Goal: Task Accomplishment & Management: Manage account settings

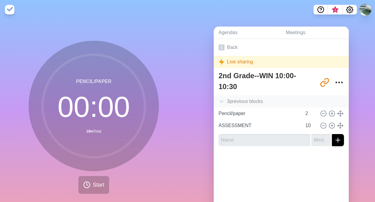
click at [223, 101] on polyline at bounding box center [221, 102] width 3 height 2
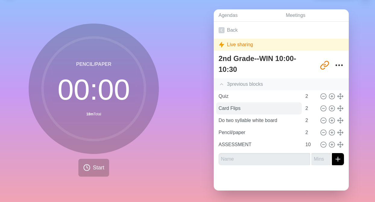
scroll to position [18, 0]
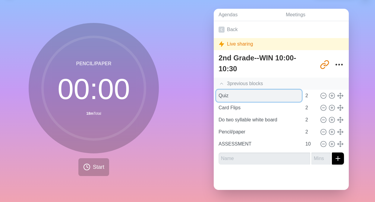
click at [234, 94] on input "Quiz" at bounding box center [259, 95] width 86 height 12
type input "Q"
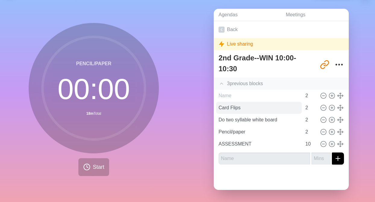
type input "Quiz"
click at [240, 106] on input "Card Flips" at bounding box center [259, 108] width 86 height 12
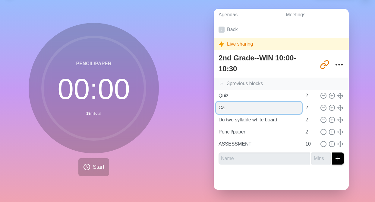
type input "C"
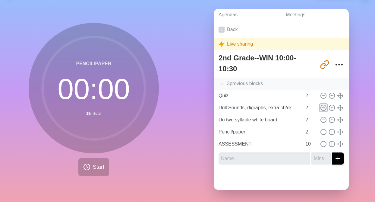
click at [323, 109] on icon at bounding box center [323, 107] width 7 height 7
type input "Do two syllable white board"
type input "Pencil/paper"
type input "ASSESSMENT"
type input "10"
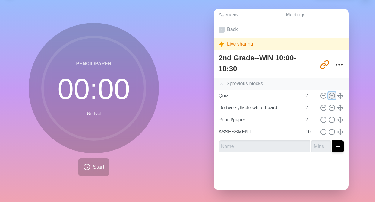
click at [332, 93] on icon at bounding box center [331, 95] width 7 height 7
type input "Quiz"
type input "Do two syllable white board"
type input "Pencil/paper"
type input "2"
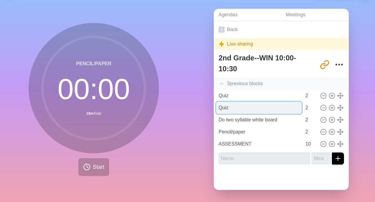
drag, startPoint x: 232, startPoint y: 108, endPoint x: 217, endPoint y: 109, distance: 14.2
click at [217, 109] on input "Quiz" at bounding box center [259, 108] width 86 height 12
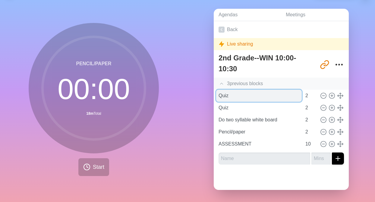
click at [230, 96] on input "Quiz" at bounding box center [259, 95] width 86 height 12
drag, startPoint x: 230, startPoint y: 95, endPoint x: 217, endPoint y: 96, distance: 13.6
click at [217, 96] on input "Quiz" at bounding box center [259, 95] width 86 height 12
type input "What is a syllable?"
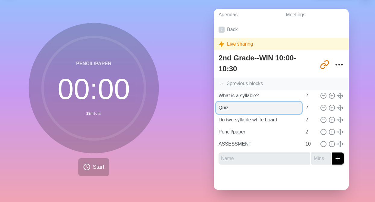
drag, startPoint x: 229, startPoint y: 107, endPoint x: 217, endPoint y: 106, distance: 11.2
click at [217, 106] on input "Quiz" at bounding box center [259, 108] width 86 height 12
type input "C"
type input "d"
type input "Drill sounds - extra ch/ck"
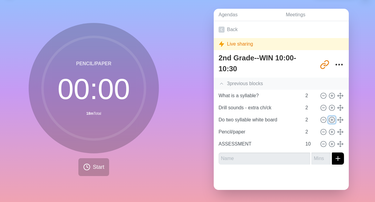
click at [331, 118] on icon at bounding box center [331, 119] width 7 height 7
type input "Do two syllable white board"
type input "Pencil/paper"
type input "2"
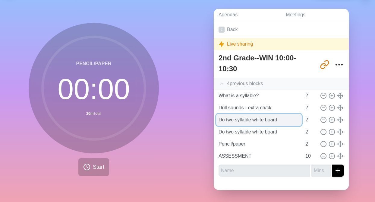
drag, startPoint x: 288, startPoint y: 119, endPoint x: 218, endPoint y: 120, distance: 69.9
click at [218, 120] on input "Do two syllable white board" at bounding box center [259, 120] width 86 height 12
type input "w"
type input "Word Chain, sh, ck and ck"
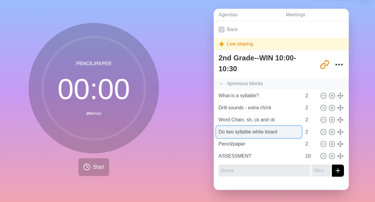
click at [284, 133] on input "Do two syllable white board" at bounding box center [259, 132] width 86 height 12
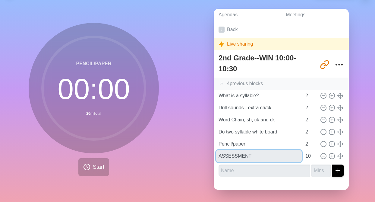
drag, startPoint x: 252, startPoint y: 155, endPoint x: 213, endPoint y: 158, distance: 39.4
click at [213, 158] on div "Agendas Meetings Back Live sharing 2nd Grade--WIN 10:00-10:30 http://timeblocks…" at bounding box center [280, 102] width 187 height 200
click at [258, 155] on input "ASSESSMENT" at bounding box center [259, 156] width 86 height 12
type input "ASSESSMENT If Time"
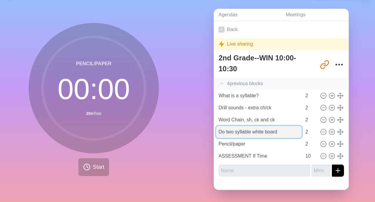
click at [286, 130] on input "Do two syllable white board" at bounding box center [259, 132] width 86 height 12
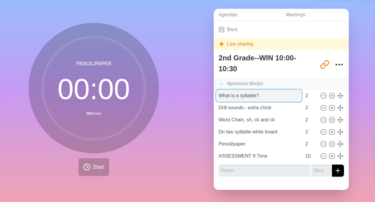
click at [282, 101] on input "What is a syllable?" at bounding box center [259, 95] width 86 height 12
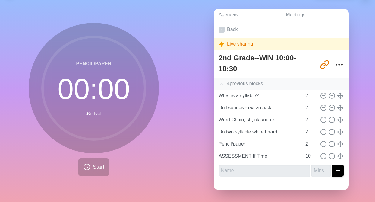
click at [222, 82] on icon at bounding box center [221, 83] width 6 height 6
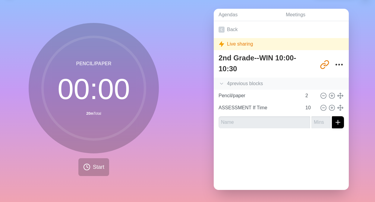
click at [222, 82] on icon at bounding box center [221, 83] width 6 height 6
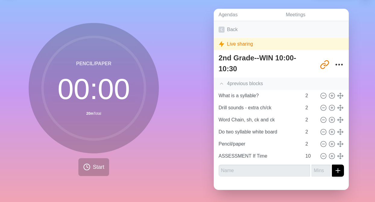
click at [220, 30] on icon at bounding box center [221, 30] width 6 height 6
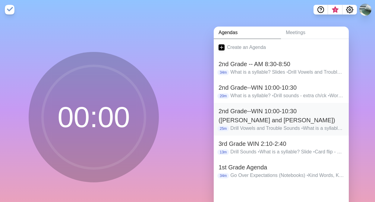
click at [246, 113] on h2 "2nd Grade--WIN 10:00-10:30 ([PERSON_NAME] and [PERSON_NAME])" at bounding box center [280, 115] width 125 height 18
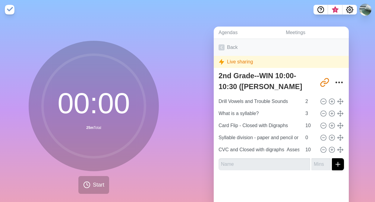
click at [221, 46] on icon at bounding box center [221, 47] width 6 height 6
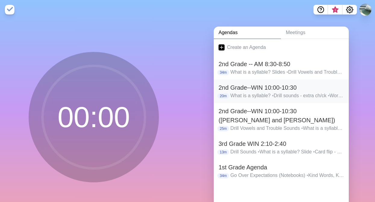
click at [229, 88] on h2 "2nd Grade--WIN 10:00-10:30" at bounding box center [280, 87] width 125 height 9
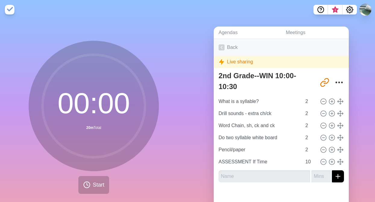
click at [220, 46] on icon at bounding box center [221, 47] width 6 height 6
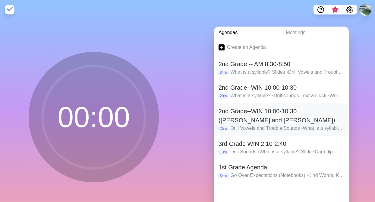
click at [232, 112] on h2 "2nd Grade--WIN 10:00-10:30 ([PERSON_NAME] and [PERSON_NAME])" at bounding box center [280, 115] width 125 height 18
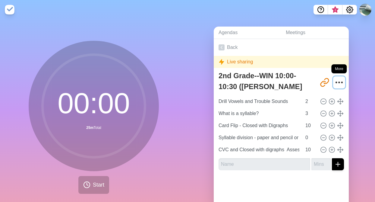
click at [339, 82] on circle "More" at bounding box center [339, 82] width 1 height 1
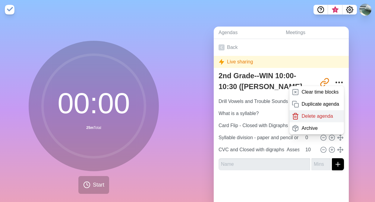
click at [329, 117] on p "Delete agenda" at bounding box center [316, 115] width 31 height 7
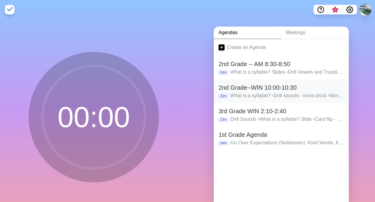
click at [237, 87] on h2 "2nd Grade--WIN 10:00-10:30" at bounding box center [280, 87] width 125 height 9
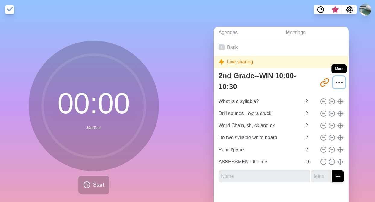
click at [338, 80] on icon "More" at bounding box center [339, 82] width 10 height 10
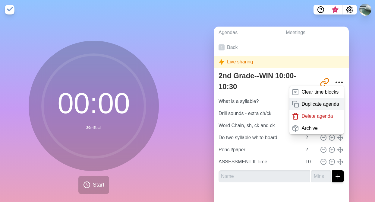
click at [332, 105] on p "Duplicate agenda" at bounding box center [320, 103] width 38 height 7
type textarea "2nd Grade--WIN 10:00-10:30 copy"
type input "http://timeblocks.co/oCNKeRyEwMStlmjWWQJK"
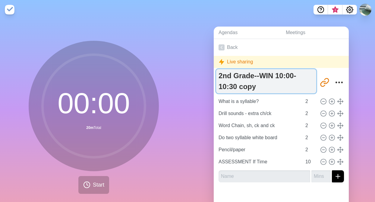
drag, startPoint x: 261, startPoint y: 74, endPoint x: 265, endPoint y: 84, distance: 10.7
click at [265, 84] on textarea "2nd Grade--WIN 10:00-10:30 copy" at bounding box center [266, 81] width 100 height 24
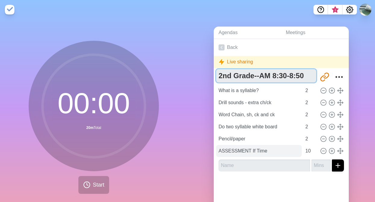
type textarea "2nd Grade--AM 8:30-8:50"
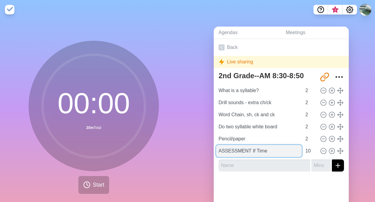
drag, startPoint x: 270, startPoint y: 151, endPoint x: 217, endPoint y: 151, distance: 53.6
click at [217, 151] on input "ASSESSMENT If Time" at bounding box center [259, 151] width 86 height 12
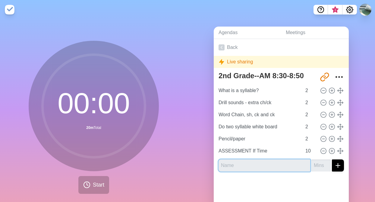
click at [279, 168] on input "text" at bounding box center [264, 165] width 92 height 12
click at [280, 182] on div at bounding box center [281, 188] width 135 height 24
click at [324, 151] on line at bounding box center [323, 151] width 2 height 0
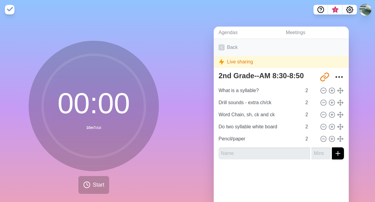
click at [223, 48] on icon at bounding box center [221, 47] width 6 height 6
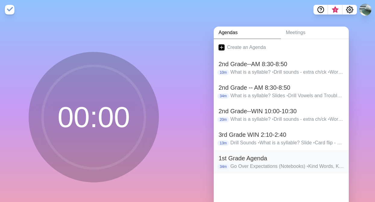
click at [241, 158] on h2 "1st Grade Agenda" at bounding box center [280, 157] width 125 height 9
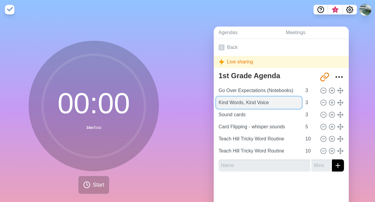
click at [275, 102] on input "Kind Words, Kind Voice" at bounding box center [259, 102] width 86 height 12
type input "Kind Words, Kind Voice -Johnny"
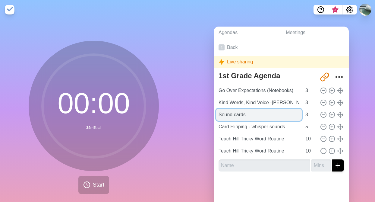
click at [249, 116] on input "Sound cards" at bounding box center [259, 114] width 86 height 12
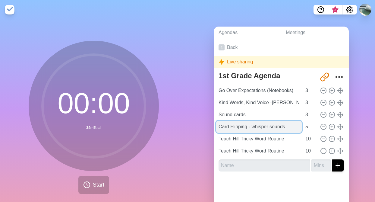
click at [291, 125] on input "Card Flipping - whisper sounds" at bounding box center [259, 126] width 86 height 12
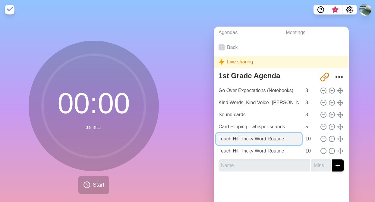
click at [294, 139] on input "Teach Hill Tricky Word Routine" at bounding box center [259, 139] width 86 height 12
drag, startPoint x: 291, startPoint y: 138, endPoint x: 218, endPoint y: 140, distance: 73.5
click at [218, 140] on input "Teach Hill Tricky Word Routine" at bounding box center [259, 139] width 86 height 12
click at [258, 137] on input "Spell the, can and is?" at bounding box center [259, 139] width 86 height 12
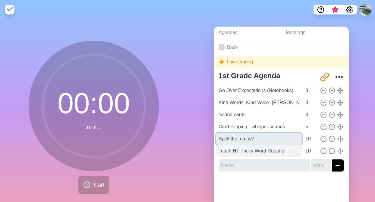
type input "Spell the, ca, is?"
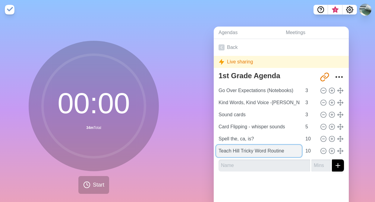
click at [292, 150] on input "Teach Hill Tricky Word Routine" at bounding box center [259, 151] width 86 height 12
drag, startPoint x: 292, startPoint y: 150, endPoint x: 217, endPoint y: 152, distance: 75.0
click at [217, 152] on input "Teach Hill Tricky Word Routine" at bounding box center [259, 151] width 86 height 12
click at [256, 153] on input "Teach blending rountine" at bounding box center [259, 151] width 86 height 12
click at [261, 151] on input "Teach blending rountine" at bounding box center [259, 151] width 86 height 12
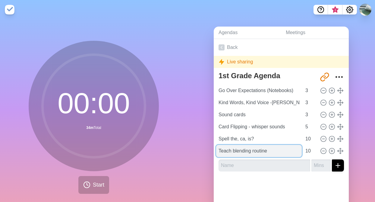
click at [275, 154] on input "Teach blending routine" at bounding box center [259, 151] width 86 height 12
type input "Teach blending routine"
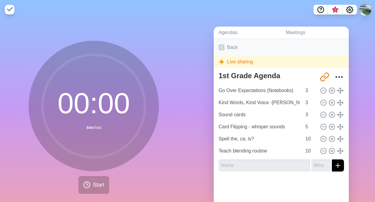
click at [221, 47] on polyline at bounding box center [222, 47] width 2 height 3
click at [222, 46] on icon at bounding box center [221, 47] width 6 height 6
click at [215, 115] on div "1st Grade Agenda http://timeblocks.co/-O_I8cfxkH5tKHC5tZuo Go Over Expectations…" at bounding box center [281, 122] width 135 height 107
click at [178, 148] on div "00 : 00 34m Total Start" at bounding box center [93, 119] width 187 height 200
click at [220, 46] on icon at bounding box center [221, 47] width 6 height 6
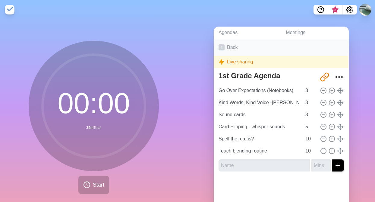
click at [228, 49] on link "Back" at bounding box center [281, 47] width 135 height 17
click at [8, 9] on img at bounding box center [10, 10] width 10 height 10
click at [338, 76] on icon "More" at bounding box center [339, 77] width 10 height 10
click at [222, 47] on icon at bounding box center [221, 47] width 6 height 6
click at [218, 47] on link "Back" at bounding box center [281, 47] width 135 height 17
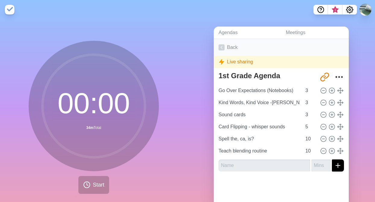
click at [218, 47] on link "Back" at bounding box center [281, 47] width 135 height 17
click at [218, 47] on icon at bounding box center [221, 47] width 6 height 6
click at [101, 186] on span "Start" at bounding box center [98, 184] width 11 height 8
click at [351, 9] on icon "Settings" at bounding box center [349, 9] width 7 height 7
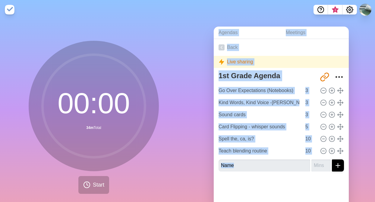
drag, startPoint x: 202, startPoint y: 23, endPoint x: 299, endPoint y: 171, distance: 176.8
click at [299, 171] on div "Agendas Meetings Back Live sharing 1st Grade Agenda http://timeblocks.co/-O_I8c…" at bounding box center [280, 119] width 187 height 200
click at [216, 84] on div "1st Grade Agenda http://timeblocks.co/-O_I8cfxkH5tKHC5tZuo Go Over Expectations…" at bounding box center [281, 122] width 135 height 107
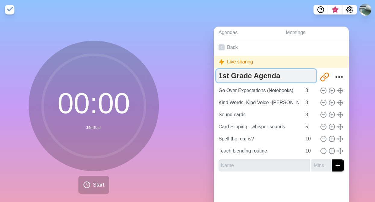
click at [218, 74] on textarea "1st Grade Agenda" at bounding box center [266, 75] width 100 height 13
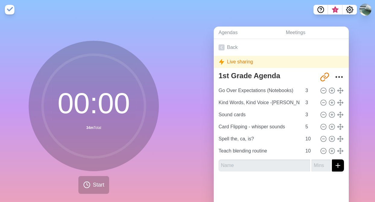
click at [207, 131] on div "Agendas Meetings Back Live sharing 1st Grade Agenda http://timeblocks.co/-O_I8c…" at bounding box center [280, 119] width 187 height 200
click at [8, 10] on img at bounding box center [10, 10] width 10 height 10
click at [221, 46] on polyline at bounding box center [222, 47] width 2 height 3
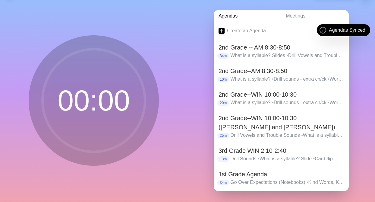
scroll to position [18, 0]
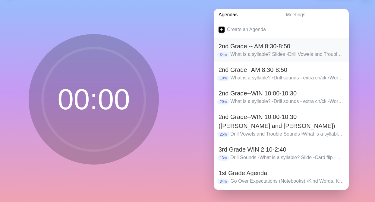
click at [231, 48] on h2 "2nd Grade -- AM 8:30-8:50" at bounding box center [280, 46] width 125 height 9
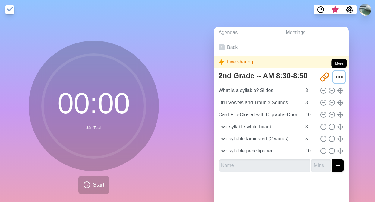
click at [339, 76] on circle "More" at bounding box center [339, 76] width 1 height 1
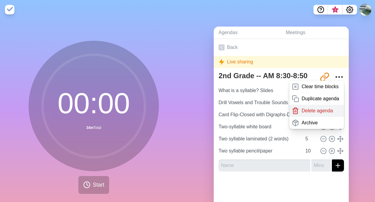
click at [318, 108] on p "Delete agenda" at bounding box center [316, 110] width 31 height 7
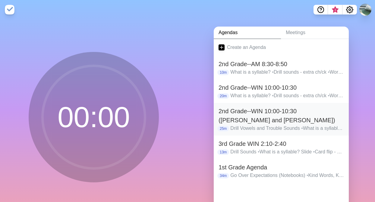
click at [239, 111] on h2 "2nd Grade--WIN 10:00-10:30 ([PERSON_NAME] and [PERSON_NAME])" at bounding box center [280, 115] width 125 height 18
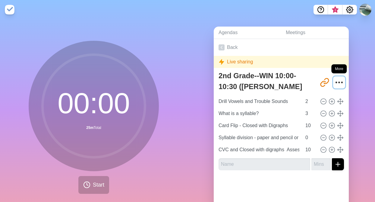
click at [336, 80] on icon "More" at bounding box center [339, 82] width 10 height 10
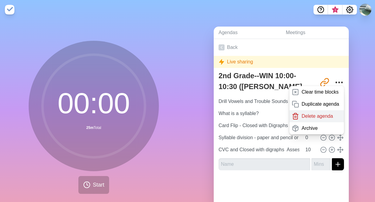
click at [321, 114] on p "Delete agenda" at bounding box center [316, 115] width 31 height 7
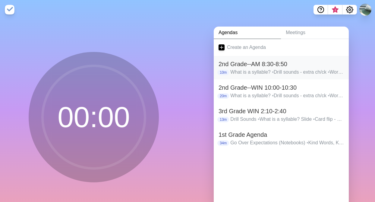
click at [264, 67] on h2 "2nd Grade--AM 8:30-8:50" at bounding box center [280, 63] width 125 height 9
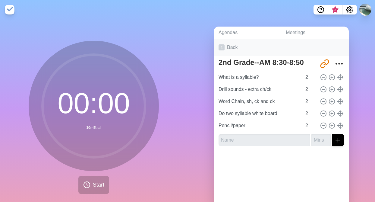
click at [222, 46] on icon at bounding box center [221, 47] width 6 height 6
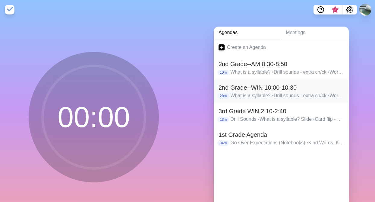
click at [227, 84] on h2 "2nd Grade--WIN 10:00-10:30" at bounding box center [280, 87] width 125 height 9
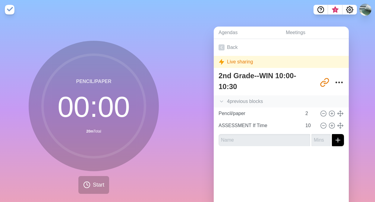
click at [223, 101] on icon at bounding box center [221, 101] width 6 height 6
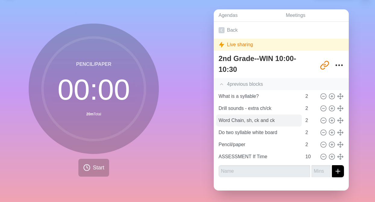
scroll to position [18, 0]
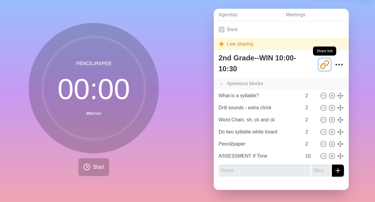
click at [324, 64] on icon "Share link" at bounding box center [325, 65] width 10 height 10
click at [221, 30] on icon at bounding box center [221, 30] width 6 height 6
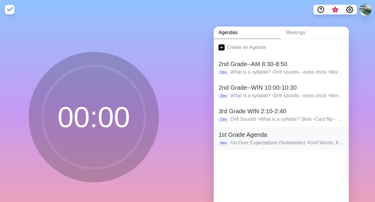
click at [231, 134] on h2 "1st Grade Agenda" at bounding box center [280, 134] width 125 height 9
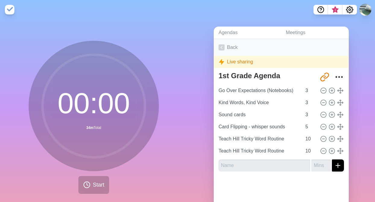
click at [222, 46] on polyline at bounding box center [222, 47] width 2 height 3
click at [222, 46] on icon at bounding box center [221, 47] width 6 height 6
click at [324, 151] on line at bounding box center [323, 151] width 2 height 0
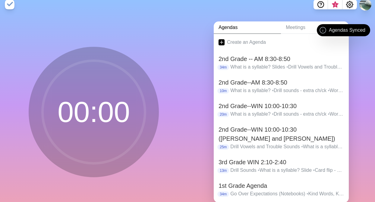
scroll to position [18, 0]
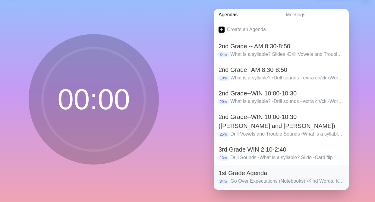
click at [242, 177] on h2 "1st Grade Agenda" at bounding box center [280, 172] width 125 height 9
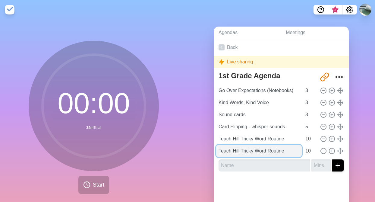
click at [290, 150] on input "Teach Hill Tricky Word Routine" at bounding box center [259, 151] width 86 height 12
type input "Teach"
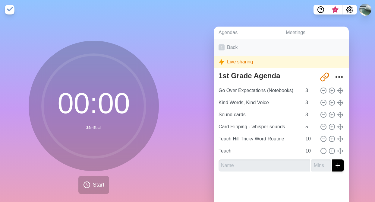
click at [222, 49] on icon at bounding box center [221, 47] width 6 height 6
click at [222, 48] on polyline at bounding box center [222, 47] width 2 height 3
click at [217, 46] on link "Back" at bounding box center [281, 47] width 135 height 17
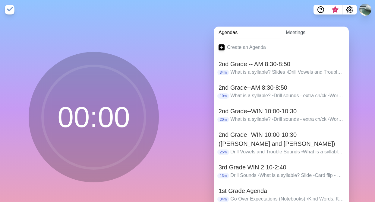
click at [302, 30] on link "Meetings" at bounding box center [315, 33] width 68 height 12
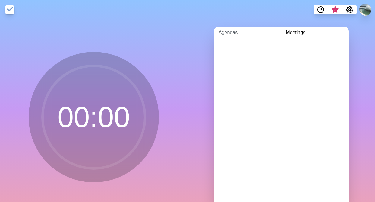
click at [238, 33] on link "Agendas" at bounding box center [247, 33] width 67 height 12
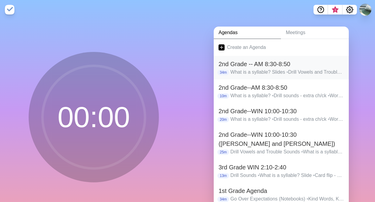
click at [306, 64] on h2 "2nd Grade -- AM 8:30-8:50" at bounding box center [280, 63] width 125 height 9
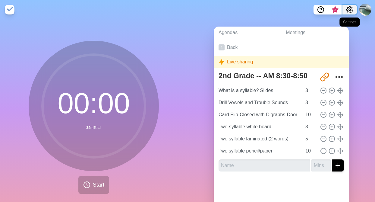
click at [346, 8] on icon "Settings" at bounding box center [349, 9] width 7 height 7
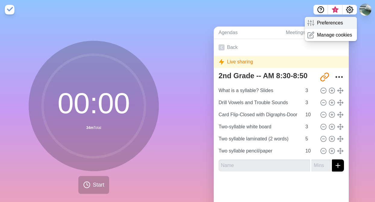
click at [336, 18] on div "Preferences" at bounding box center [331, 23] width 52 height 12
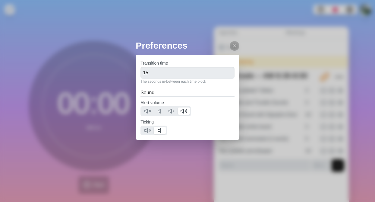
click at [362, 30] on div "Preferences Transition time 15 The seconds in-between each time block Sound Ale…" at bounding box center [187, 101] width 375 height 202
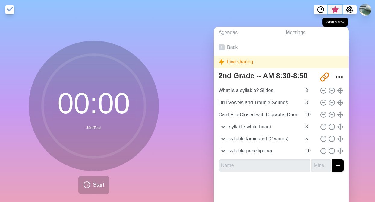
click at [335, 11] on span "3" at bounding box center [335, 10] width 5 height 5
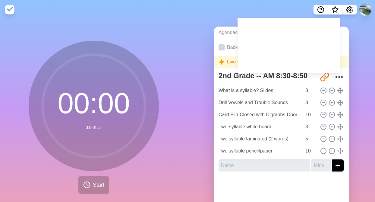
click at [353, 33] on div "Agendas Meetings Back Live sharing 2nd Grade -- AM 8:30-8:50 http://timeblocks.…" at bounding box center [280, 119] width 187 height 200
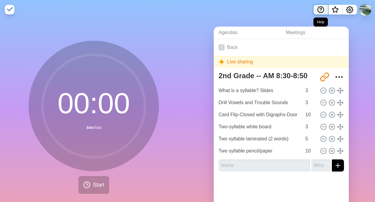
click at [320, 9] on icon "Help" at bounding box center [320, 9] width 7 height 7
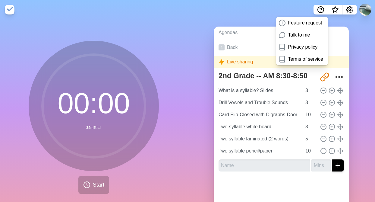
click at [357, 88] on div "Agendas Meetings Back Live sharing 2nd Grade -- AM 8:30-8:50 http://timeblocks.…" at bounding box center [280, 119] width 187 height 200
click at [199, 89] on div "Agendas Meetings Back Live sharing 2nd Grade -- AM 8:30-8:50 http://timeblocks.…" at bounding box center [280, 119] width 187 height 200
click at [231, 23] on div "Agendas Meetings Back Live sharing 2nd Grade -- AM 8:30-8:50 http://timeblocks.…" at bounding box center [280, 119] width 187 height 200
click at [199, 173] on div "Agendas Meetings Back Live sharing 2nd Grade -- AM 8:30-8:50 http://timeblocks.…" at bounding box center [280, 119] width 187 height 200
click at [353, 37] on div "Agendas Meetings Back Live sharing 2nd Grade -- AM 8:30-8:50 http://timeblocks.…" at bounding box center [280, 119] width 187 height 200
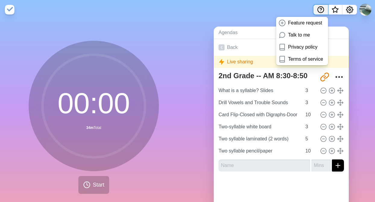
click at [320, 9] on icon "Help" at bounding box center [320, 9] width 7 height 7
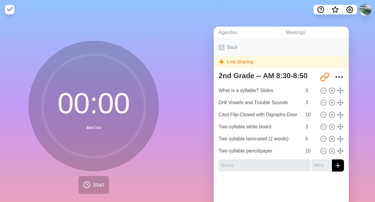
click at [220, 46] on icon at bounding box center [221, 47] width 6 height 6
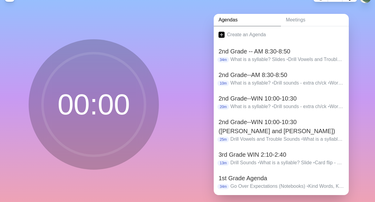
scroll to position [18, 0]
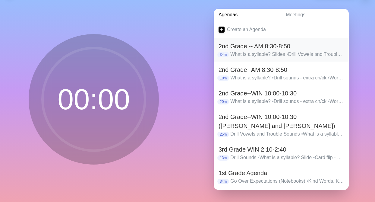
click at [251, 55] on p "What is a syllable? Slides • Drill Vowels and Trouble Sounds • Card Flip-Closed…" at bounding box center [287, 54] width 114 height 7
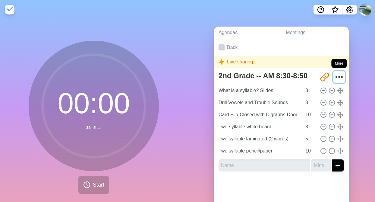
click at [340, 75] on icon "More" at bounding box center [339, 77] width 10 height 10
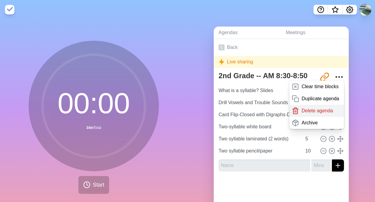
click at [326, 111] on p "Delete agenda" at bounding box center [316, 110] width 31 height 7
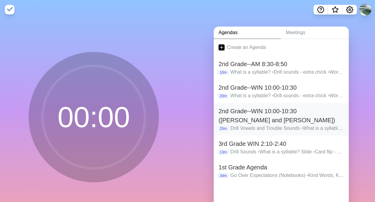
click at [278, 111] on h2 "2nd Grade--WIN 10:00-10:30 ([PERSON_NAME] and [PERSON_NAME])" at bounding box center [280, 115] width 125 height 18
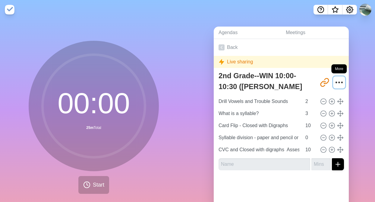
click at [337, 82] on icon "More" at bounding box center [339, 82] width 10 height 10
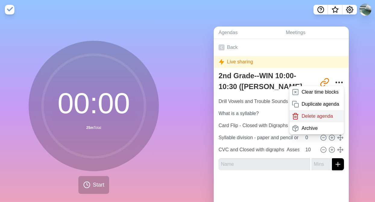
click at [327, 117] on p "Delete agenda" at bounding box center [316, 115] width 31 height 7
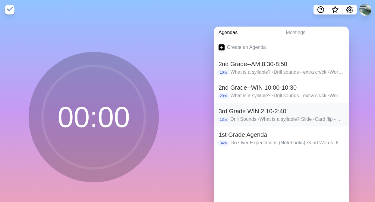
click at [236, 112] on h2 "3rd Grade WIN 2:10-2:40" at bounding box center [280, 110] width 125 height 9
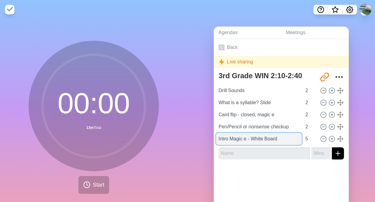
drag, startPoint x: 283, startPoint y: 139, endPoint x: 217, endPoint y: 139, distance: 66.0
click at [217, 139] on input "Intro Magic e - White Board" at bounding box center [259, 139] width 86 height 12
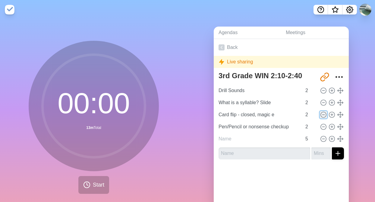
type input "Intro Magic e - White Board"
click at [323, 116] on icon at bounding box center [323, 114] width 7 height 7
type input "Pen/Pencil or nonsense checkup"
type input "Intro Magic e - White Board"
type input "5"
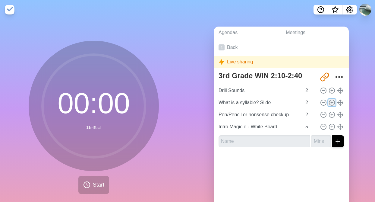
click at [332, 103] on line at bounding box center [332, 102] width 0 height 2
type input "What is a syllable? Slide"
type input "Pen/Pencil or nonsense checkup"
type input "2"
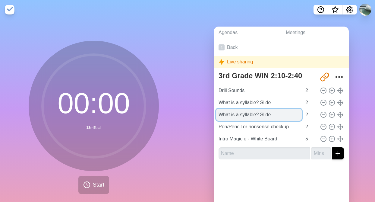
drag, startPoint x: 277, startPoint y: 116, endPoint x: 218, endPoint y: 116, distance: 59.3
click at [218, 116] on input "What is a syllable? Slide" at bounding box center [259, 114] width 86 height 12
type input "W"
type input "Card Flip - closed/fly swatter vce"
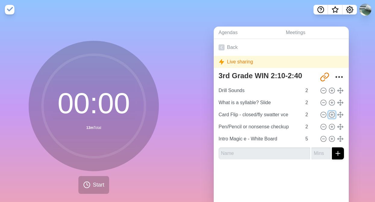
click at [332, 116] on icon at bounding box center [331, 114] width 7 height 7
type input "Card Flip - closed/fly swatter vce"
type input "Pen/Pencil or nonsense checkup"
type input "2"
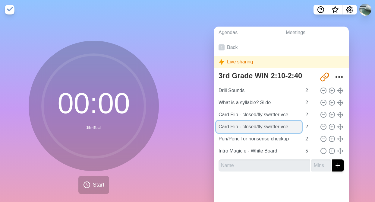
drag, startPoint x: 291, startPoint y: 126, endPoint x: 218, endPoint y: 128, distance: 72.9
click at [218, 128] on input "Card Flip - closed/fly swatter vce" at bounding box center [259, 126] width 86 height 12
type input "w"
type input "W"
type input "l"
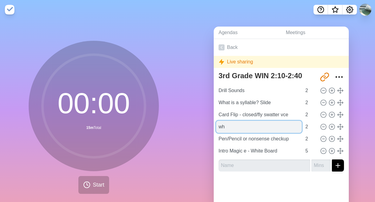
type input "w"
type input "White Board Practice (cvc/vce)"
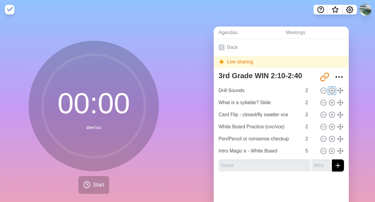
click at [332, 90] on line at bounding box center [331, 90] width 2 height 0
type input "Drill Sounds"
type input "What is a syllable? Slide"
type input "Card Flip - closed/fly swatter vce"
type input "White Board Practice (cvc/vce)"
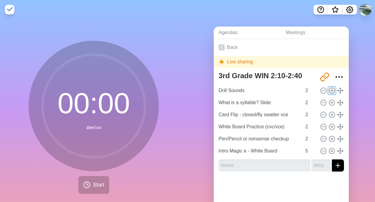
type input "Pen/Pencil or nonsense checkup"
type input "2"
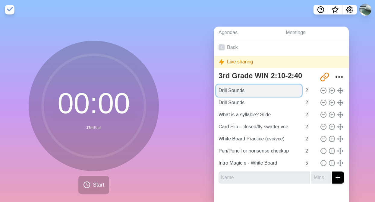
drag, startPoint x: 252, startPoint y: 91, endPoint x: 217, endPoint y: 90, distance: 34.4
click at [217, 90] on input "Drill Sounds" at bounding box center [259, 90] width 86 height 12
type input "q"
type input "Quick Review (Smarter Intervention)"
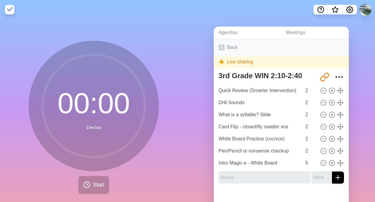
click at [222, 47] on icon at bounding box center [221, 47] width 6 height 6
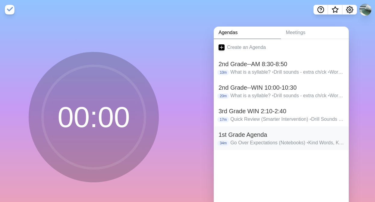
click at [239, 136] on h2 "1st Grade Agenda" at bounding box center [280, 134] width 125 height 9
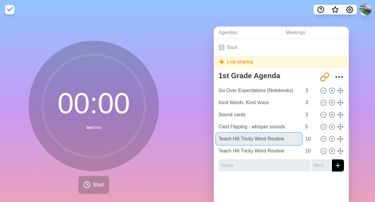
drag, startPoint x: 285, startPoint y: 138, endPoint x: 211, endPoint y: 135, distance: 73.9
click at [211, 135] on div "Agendas Meetings Back Live sharing 1st Grade Agenda http://timeblocks.co/-O_I8c…" at bounding box center [280, 119] width 187 height 200
type input "Spell Tricky Words the, is, can"
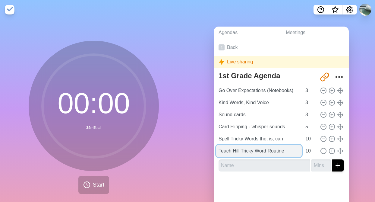
drag, startPoint x: 289, startPoint y: 150, endPoint x: 233, endPoint y: 150, distance: 55.7
click at [233, 150] on input "Teach Hill Tricky Word Routine" at bounding box center [259, 151] width 86 height 12
drag, startPoint x: 290, startPoint y: 150, endPoint x: 241, endPoint y: 151, distance: 49.1
click at [241, 151] on input "Teach Hill Tricky Word Routine" at bounding box center [259, 151] width 86 height 12
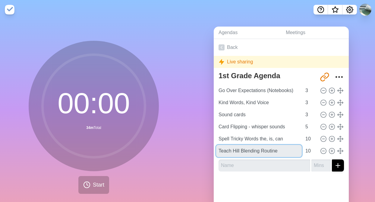
type input "Teach Hill Blending Routine"
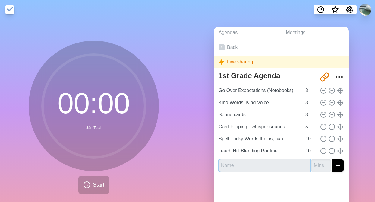
click at [233, 166] on input "text" at bounding box center [264, 165] width 92 height 12
click at [277, 165] on input "More time, self portrait" at bounding box center [264, 165] width 92 height 12
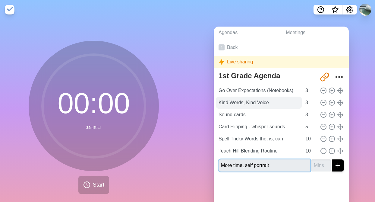
type input "More time, self portrait"
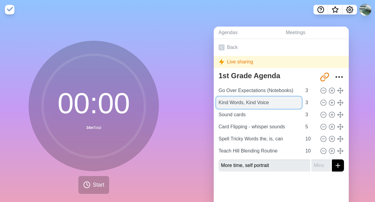
click at [275, 102] on input "Kind Words, Kind Voice" at bounding box center [259, 102] width 86 height 12
type input "Kind Words, Kind Voice Johnny"
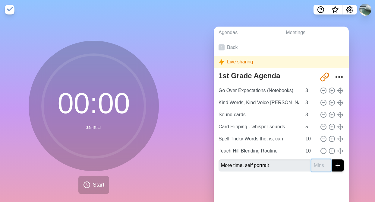
click at [321, 165] on input "number" at bounding box center [320, 165] width 19 height 12
click at [327, 162] on input "1" at bounding box center [320, 165] width 19 height 12
click at [327, 162] on input "2" at bounding box center [320, 165] width 19 height 12
type input "3"
click at [327, 162] on input "3" at bounding box center [320, 165] width 19 height 12
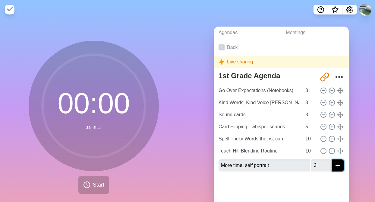
click at [341, 166] on icon "submit" at bounding box center [337, 164] width 7 height 7
click at [324, 89] on icon at bounding box center [323, 90] width 7 height 7
click at [323, 91] on icon at bounding box center [323, 90] width 7 height 7
click at [275, 164] on input "More time, self portrait" at bounding box center [264, 165] width 92 height 12
click at [332, 159] on button "submit" at bounding box center [338, 165] width 12 height 12
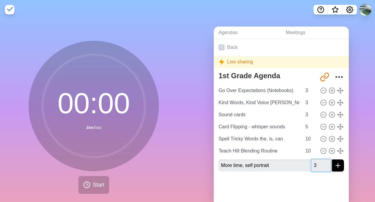
click at [319, 167] on input "3" at bounding box center [320, 165] width 19 height 12
click at [339, 77] on circle "More" at bounding box center [339, 76] width 1 height 1
click at [339, 76] on circle "More" at bounding box center [339, 76] width 1 height 1
click at [286, 177] on div at bounding box center [281, 188] width 135 height 24
click at [92, 188] on button "Start" at bounding box center [93, 185] width 31 height 18
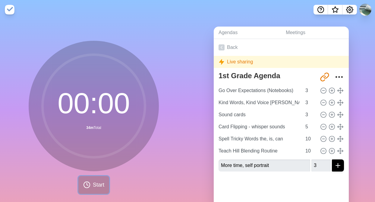
click at [95, 185] on span "Start" at bounding box center [98, 184] width 11 height 8
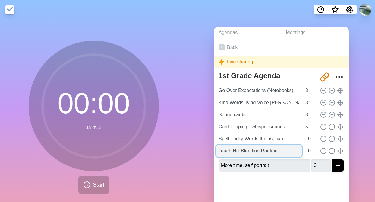
click at [280, 151] on input "Teach Hill Blending Routine" at bounding box center [259, 151] width 86 height 12
type input "Teach Hill Blending Routine White B"
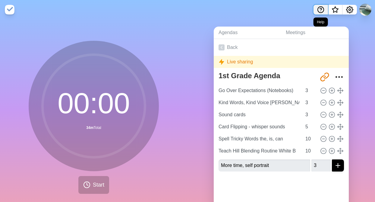
click at [320, 8] on icon "Help" at bounding box center [321, 9] width 2 height 2
click at [318, 10] on icon "Help" at bounding box center [320, 9] width 7 height 7
click at [11, 10] on img at bounding box center [10, 10] width 10 height 10
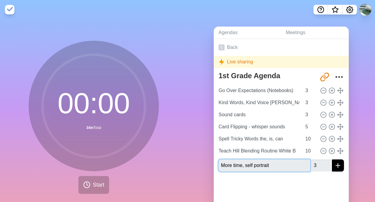
click at [276, 164] on input "More time, self portrait" at bounding box center [264, 165] width 92 height 12
click at [325, 91] on icon at bounding box center [323, 90] width 7 height 7
